Goal: Complete application form: Complete application form

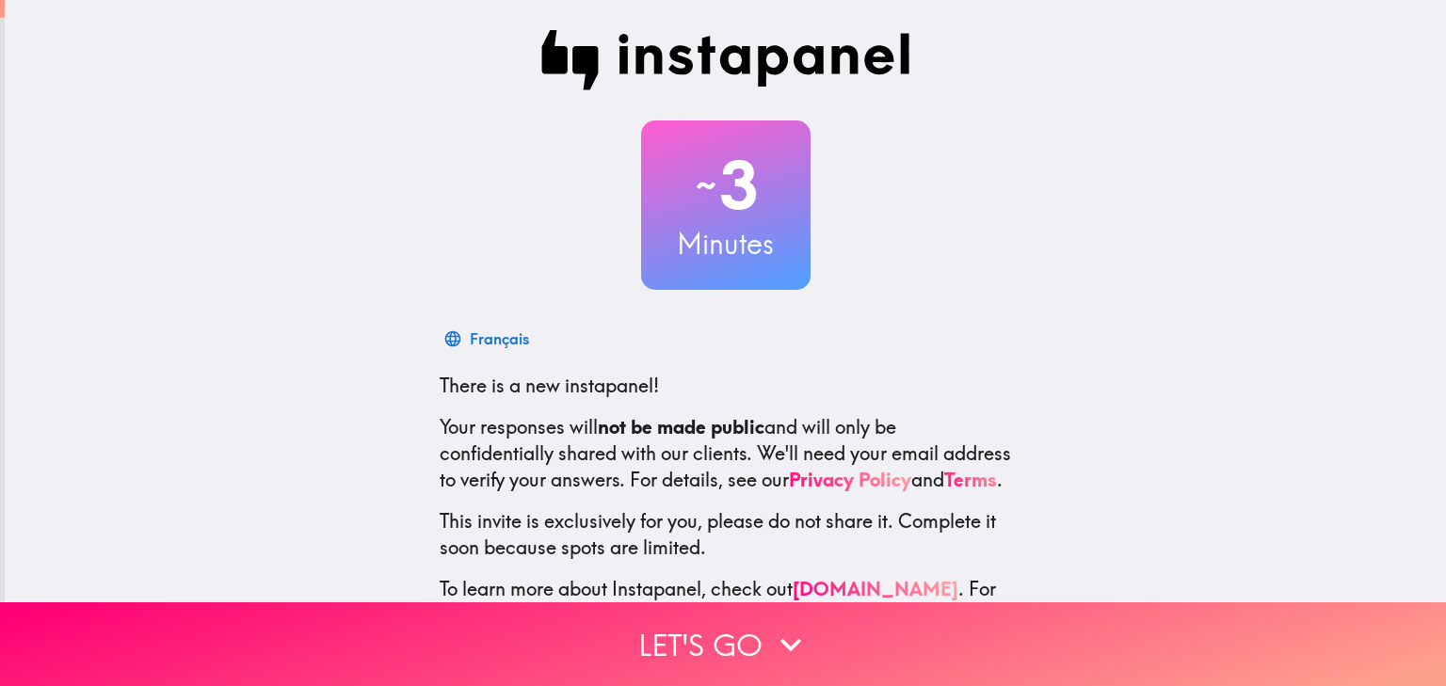
scroll to position [96, 0]
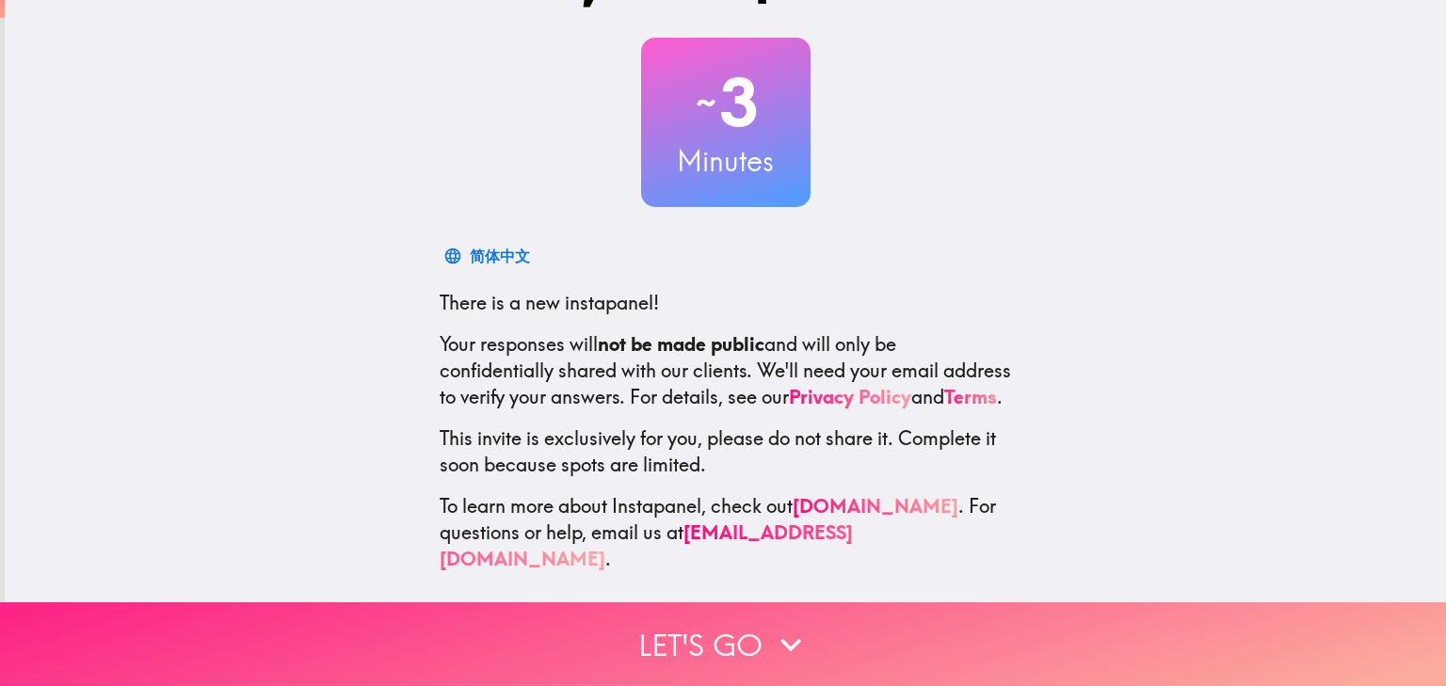
click at [719, 641] on button "Let's go" at bounding box center [723, 645] width 1446 height 84
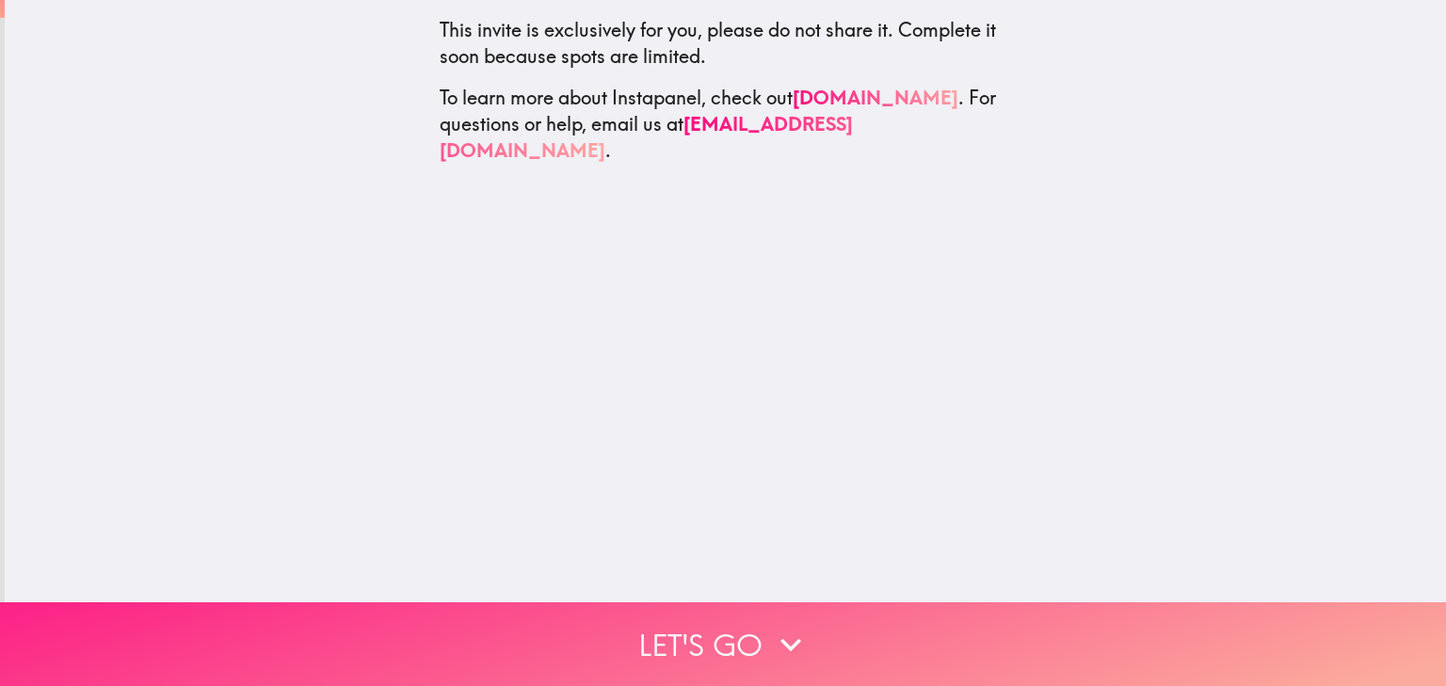
scroll to position [0, 0]
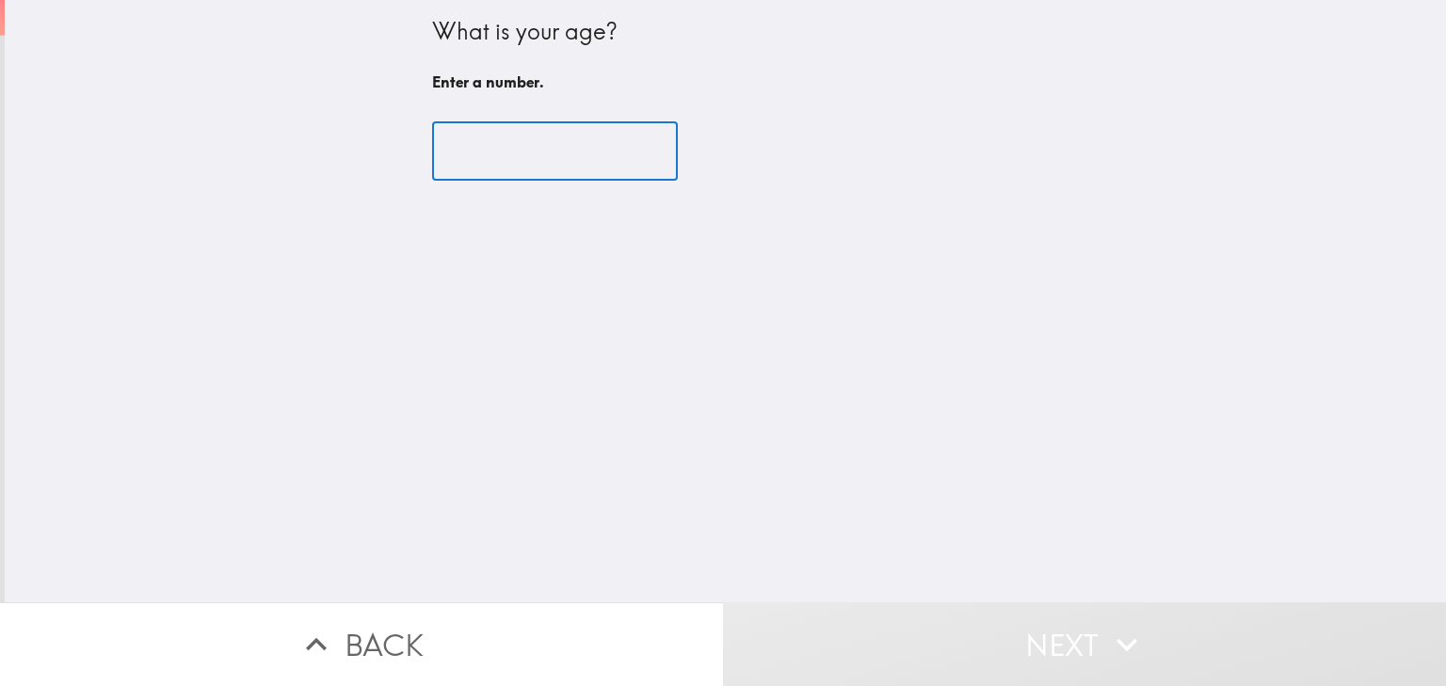
click at [499, 165] on input "number" at bounding box center [555, 151] width 246 height 58
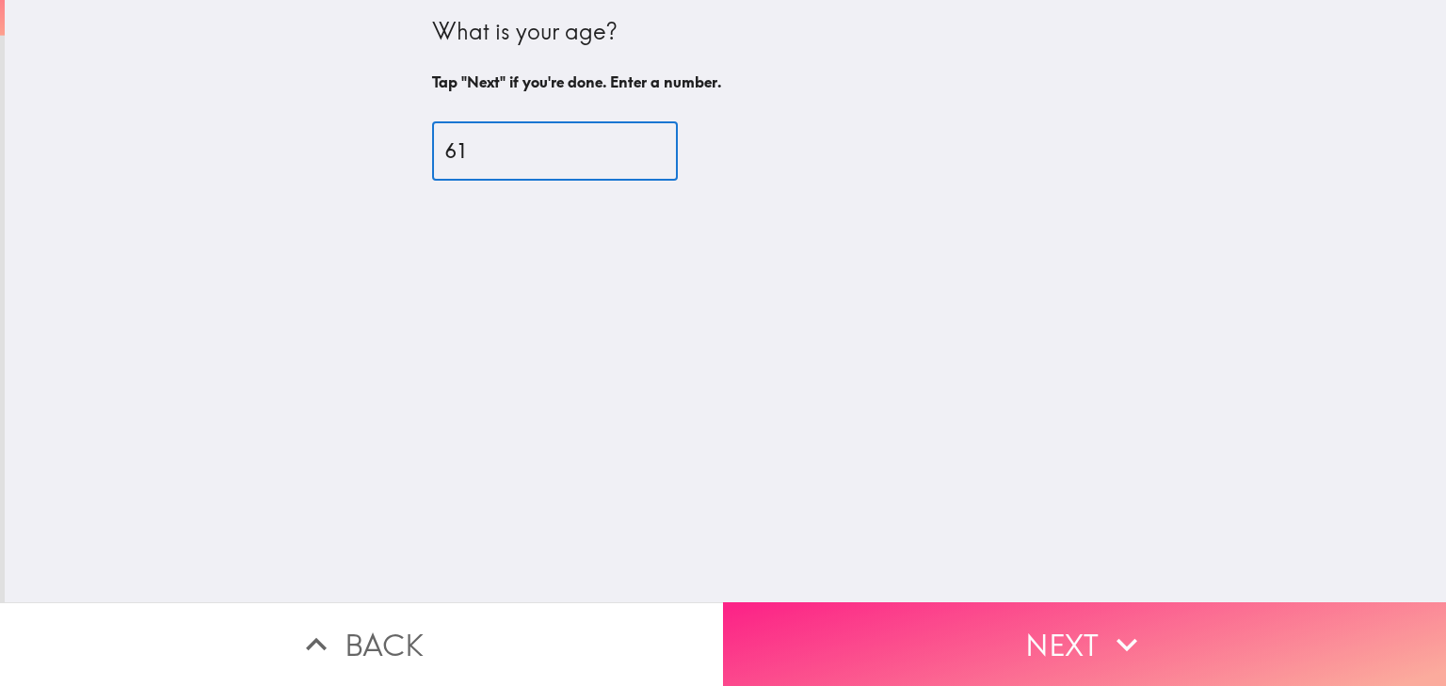
type input "61"
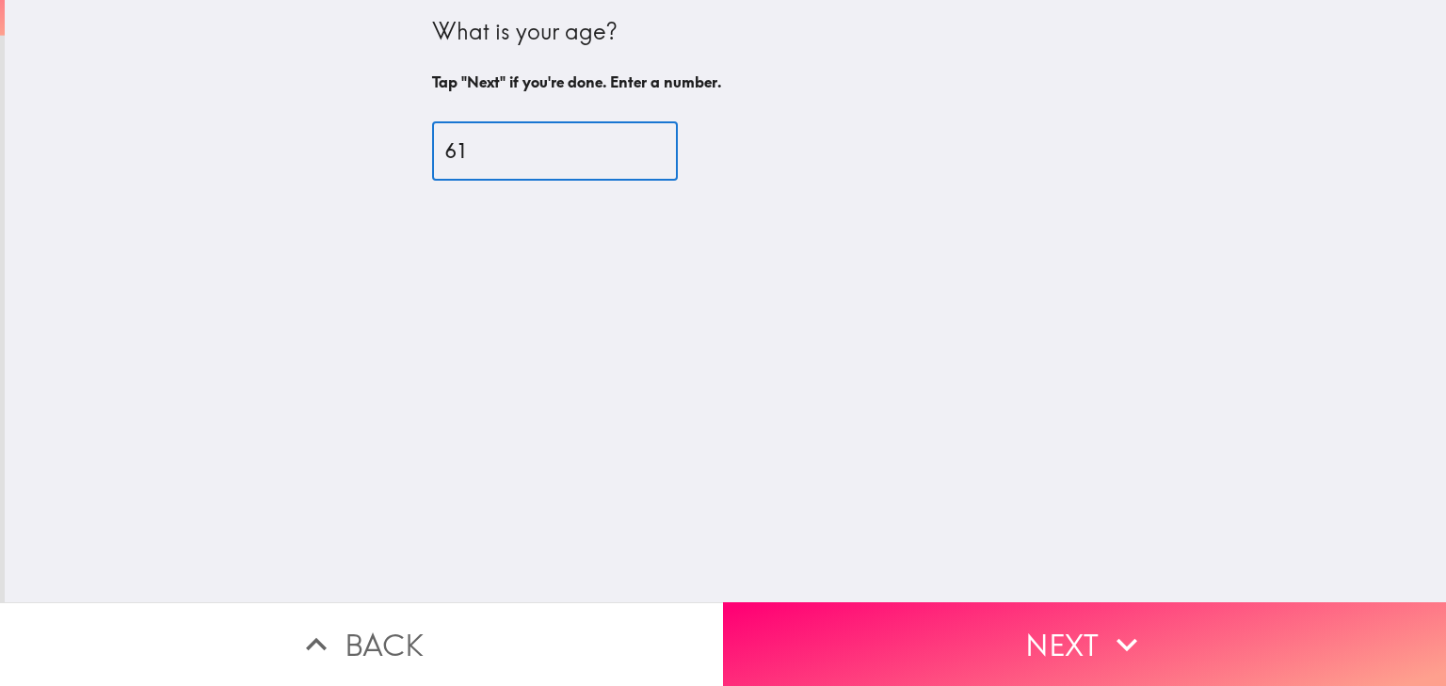
click at [1054, 609] on button "Next" at bounding box center [1084, 645] width 723 height 84
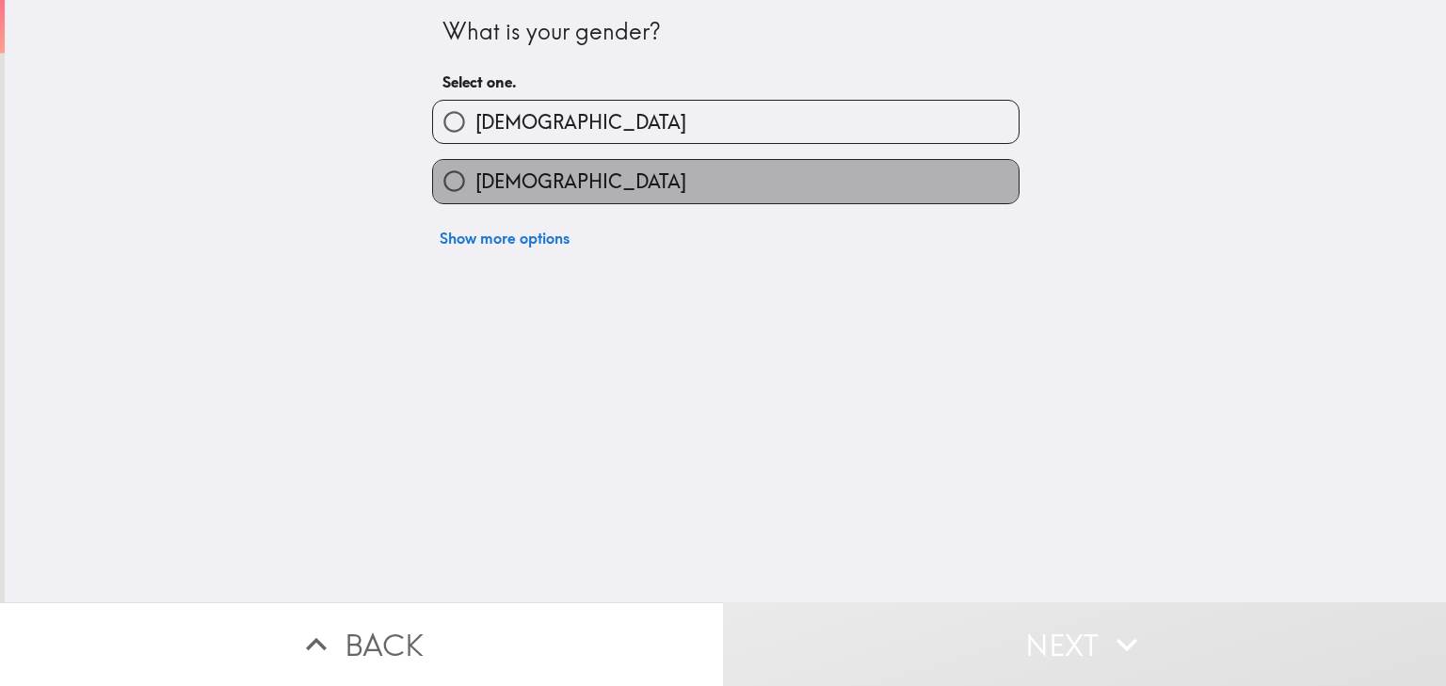
click at [670, 190] on label "[DEMOGRAPHIC_DATA]" at bounding box center [726, 181] width 586 height 42
click at [476, 190] on input "[DEMOGRAPHIC_DATA]" at bounding box center [454, 181] width 42 height 42
radio input "true"
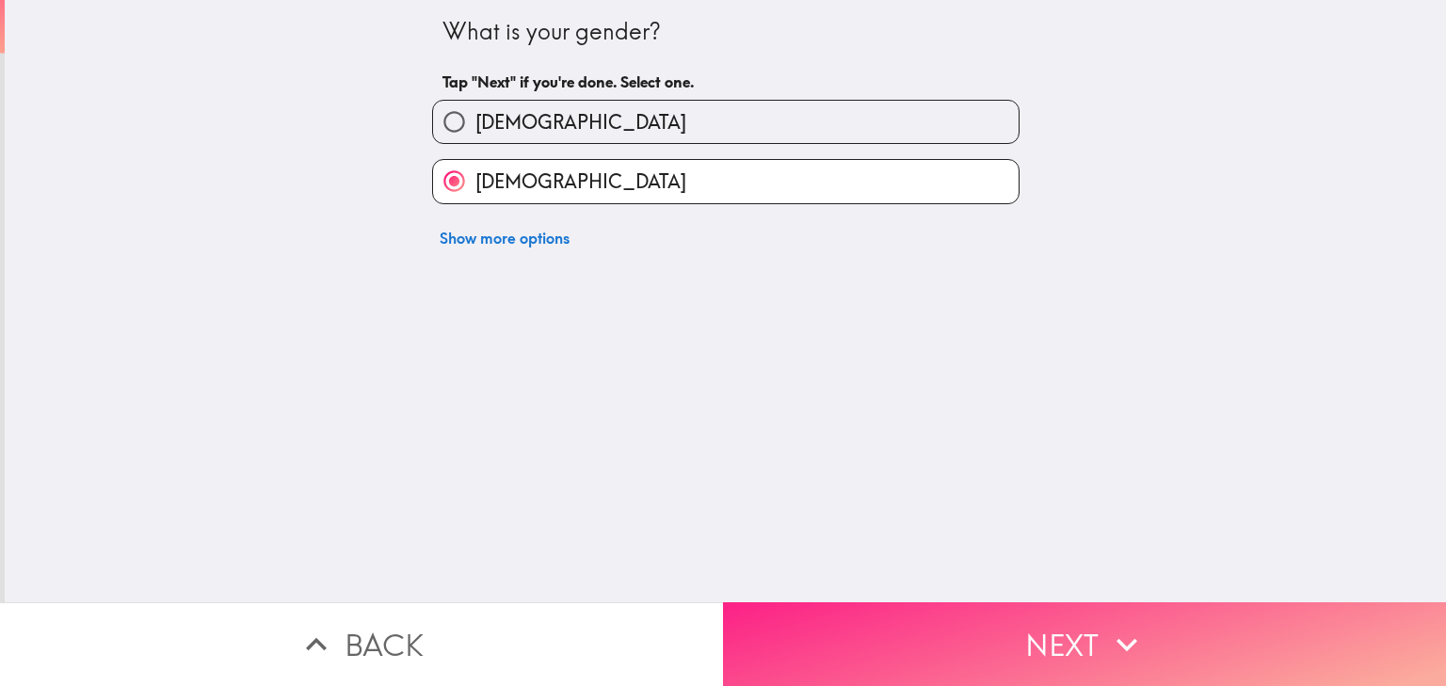
click at [863, 614] on button "Next" at bounding box center [1084, 645] width 723 height 84
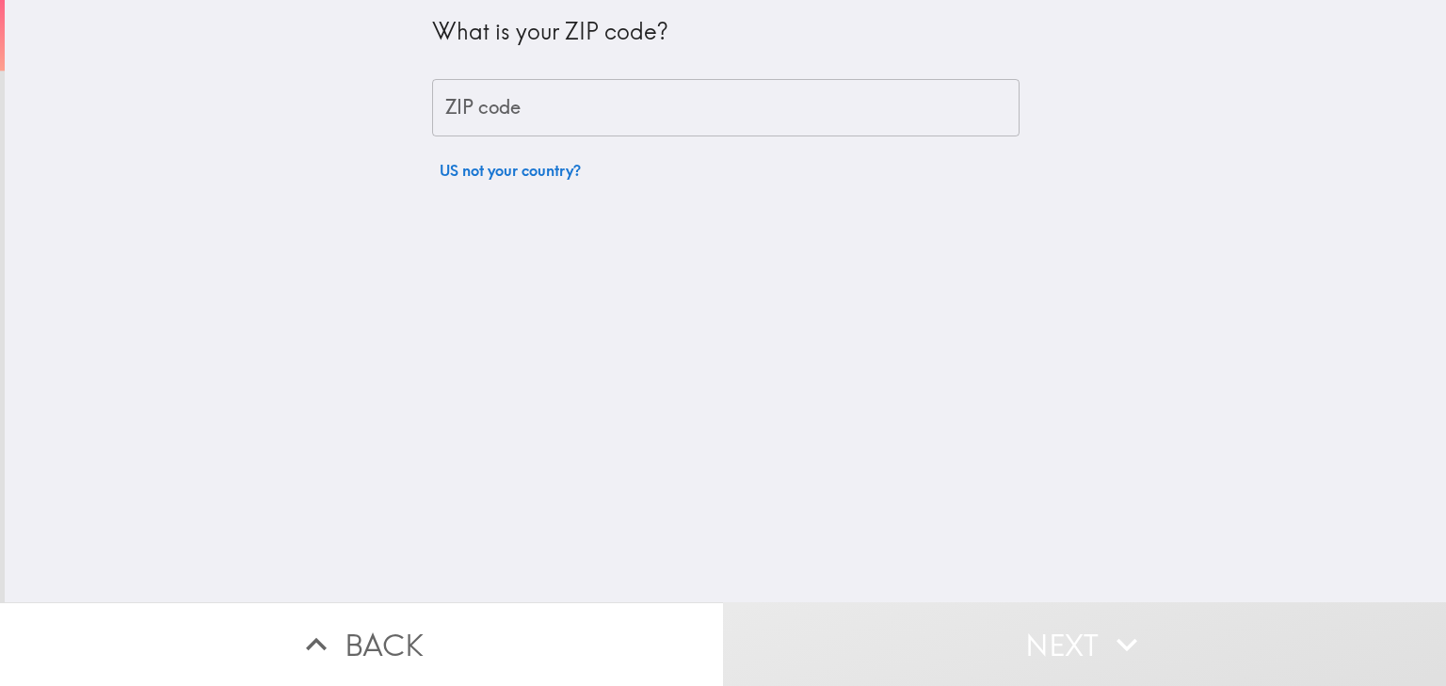
click at [570, 95] on input "ZIP code" at bounding box center [726, 108] width 588 height 58
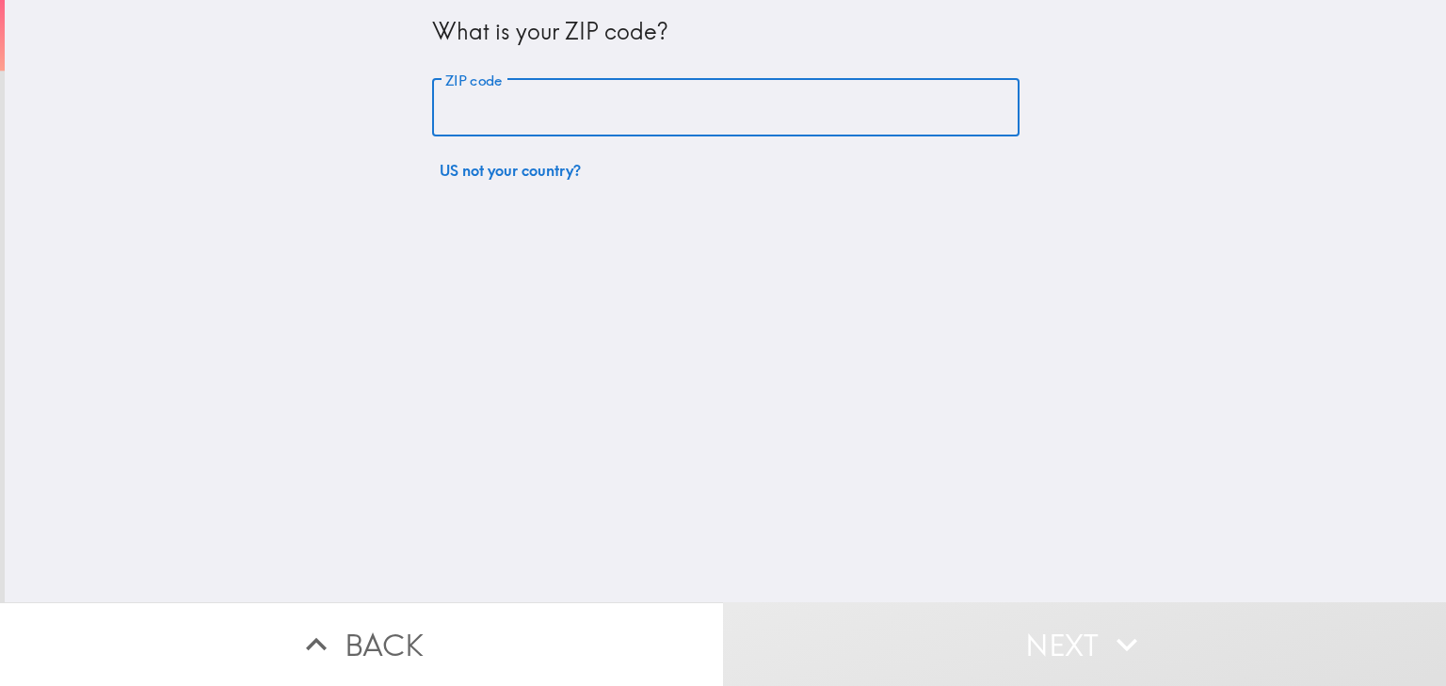
type input "75028"
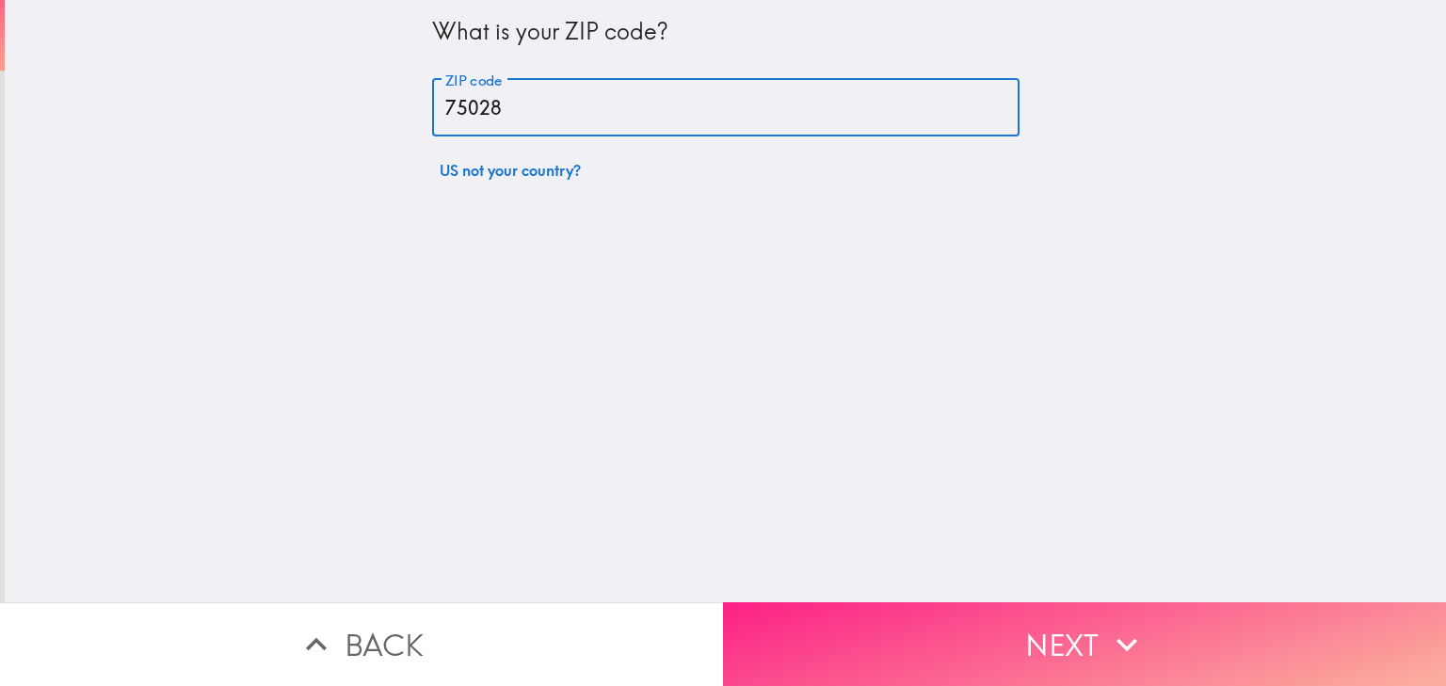
click at [894, 621] on button "Next" at bounding box center [1084, 645] width 723 height 84
